Goal: Task Accomplishment & Management: Complete application form

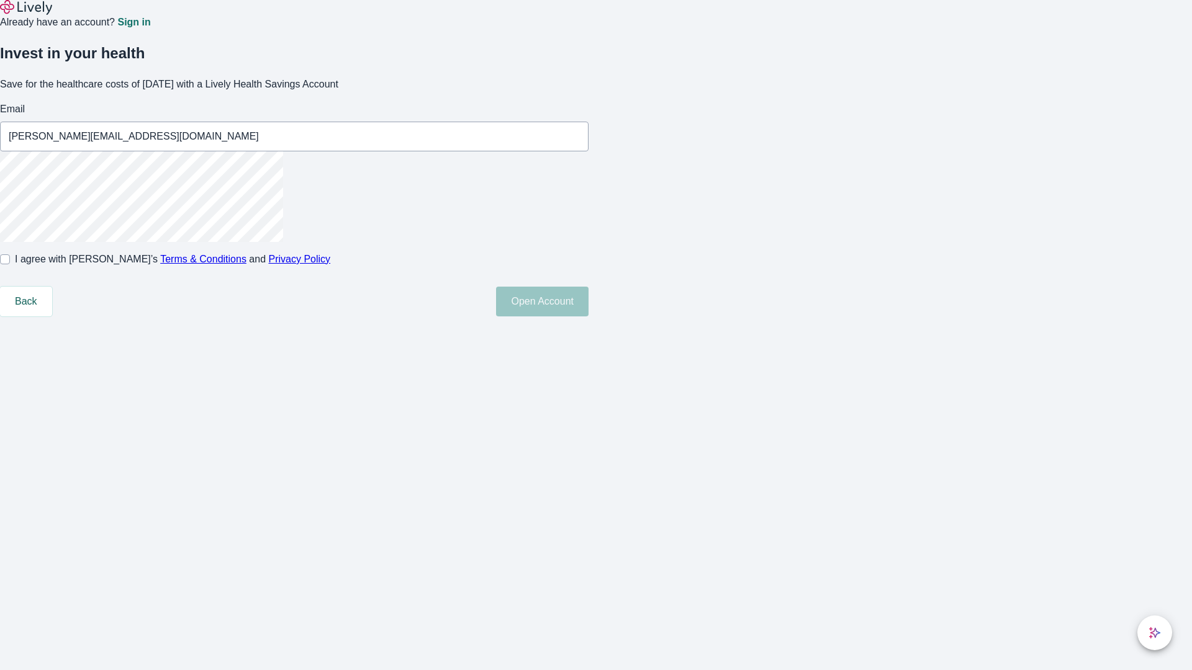
click at [10, 264] on input "I agree with Lively’s Terms & Conditions and Privacy Policy" at bounding box center [5, 259] width 10 height 10
checkbox input "true"
click at [588, 317] on button "Open Account" at bounding box center [542, 302] width 92 height 30
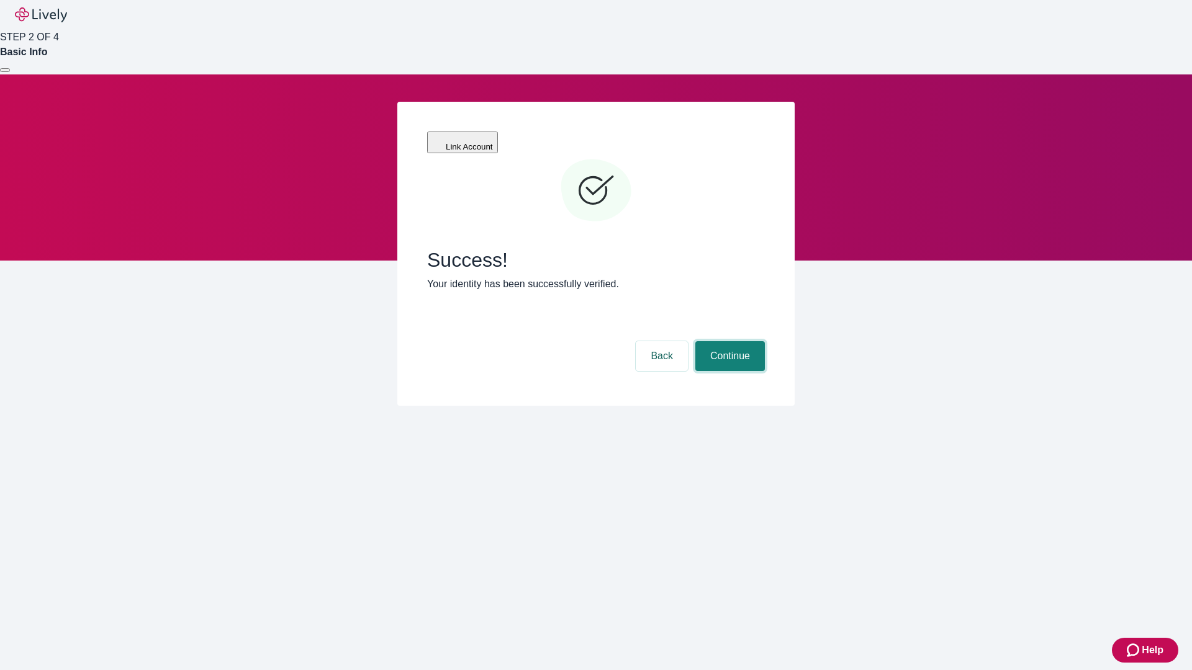
click at [728, 341] on button "Continue" at bounding box center [730, 356] width 70 height 30
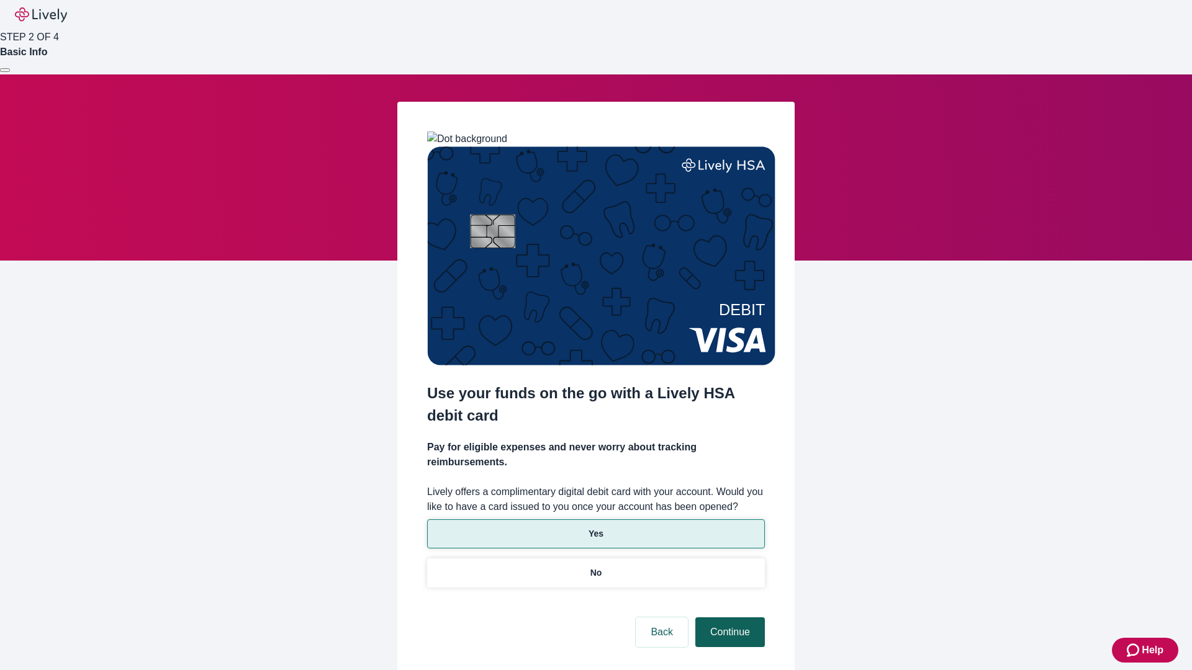
click at [595, 567] on p "No" at bounding box center [596, 573] width 12 height 13
click at [728, 618] on button "Continue" at bounding box center [730, 633] width 70 height 30
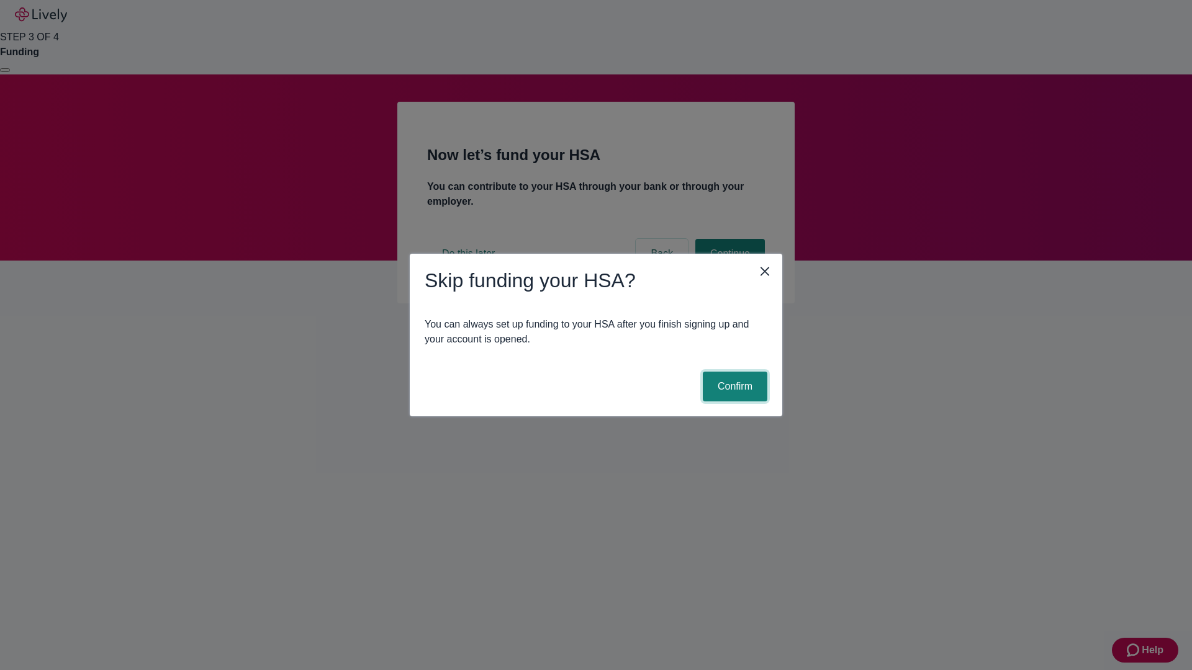
click at [733, 387] on button "Confirm" at bounding box center [735, 387] width 65 height 30
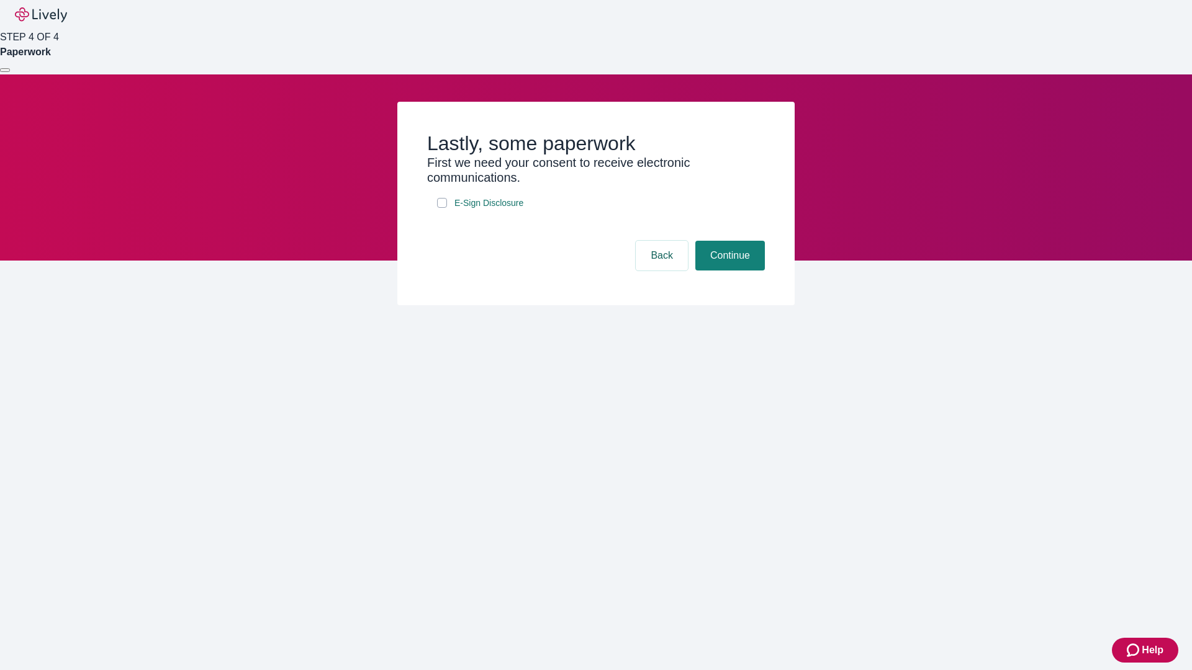
click at [442, 208] on input "E-Sign Disclosure" at bounding box center [442, 203] width 10 height 10
checkbox input "true"
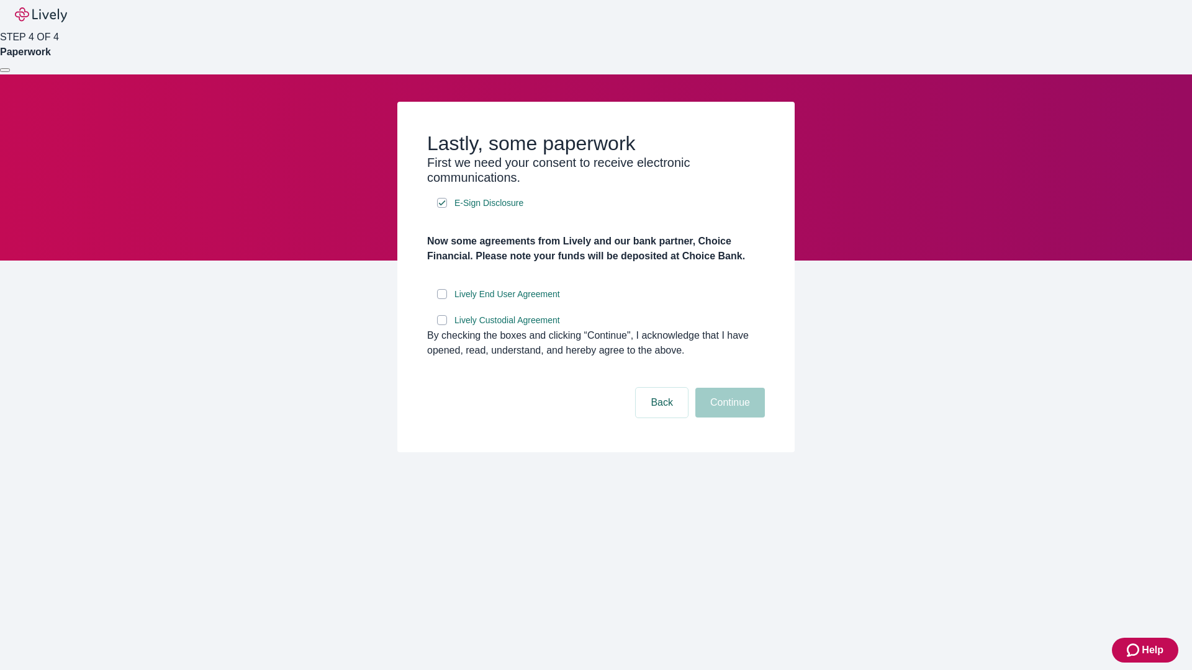
click at [442, 299] on input "Lively End User Agreement" at bounding box center [442, 294] width 10 height 10
checkbox input "true"
click at [442, 325] on input "Lively Custodial Agreement" at bounding box center [442, 320] width 10 height 10
checkbox input "true"
click at [728, 418] on button "Continue" at bounding box center [730, 403] width 70 height 30
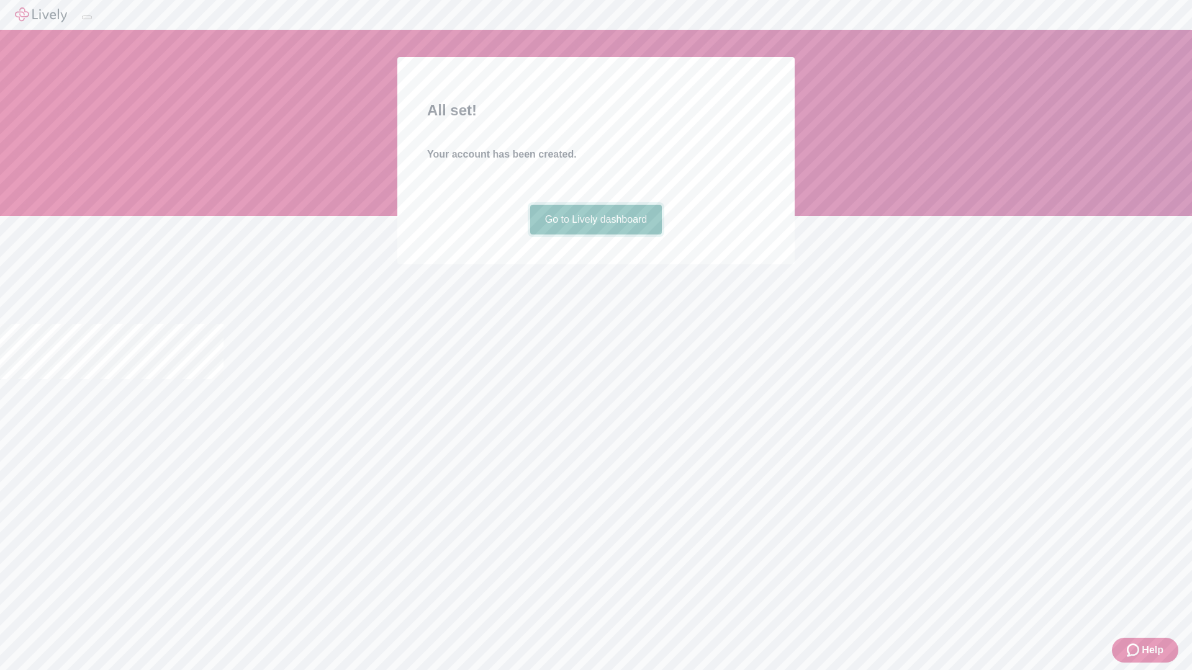
click at [595, 235] on link "Go to Lively dashboard" at bounding box center [596, 220] width 132 height 30
